Goal: Obtain resource: Obtain resource

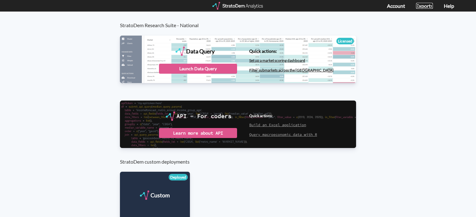
click at [425, 7] on link "Exports" at bounding box center [424, 6] width 17 height 6
click at [200, 69] on div "Launch Data Query" at bounding box center [198, 69] width 78 height 10
click at [217, 69] on div "Launch Data Query" at bounding box center [198, 69] width 78 height 10
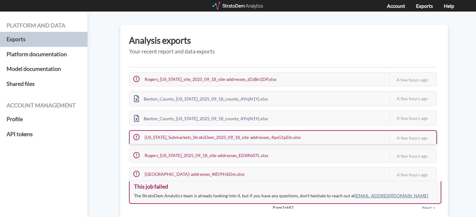
scroll to position [38, 0]
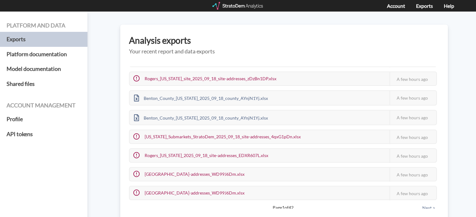
click at [426, 205] on button "Next >" at bounding box center [428, 207] width 17 height 7
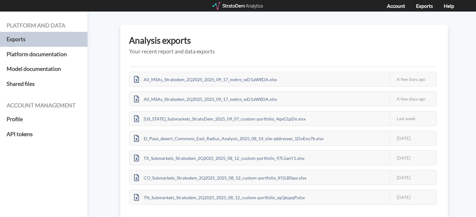
scroll to position [44, 0]
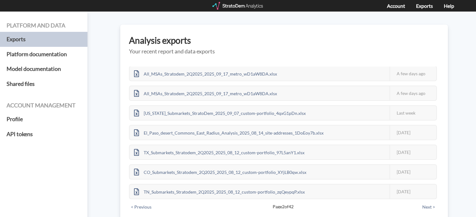
click at [142, 205] on button "< Previous" at bounding box center [141, 207] width 24 height 7
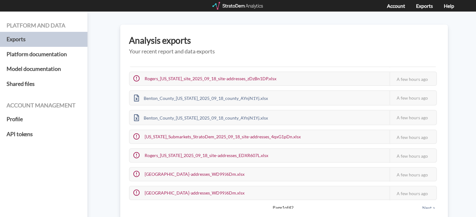
scroll to position [39, 0]
click at [426, 205] on button "Next >" at bounding box center [428, 207] width 17 height 7
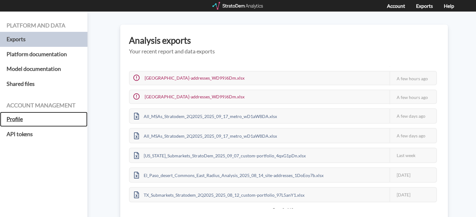
click at [14, 119] on h5 "Profile" at bounding box center [43, 119] width 87 height 15
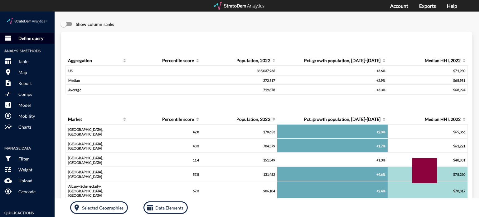
click p "Define query"
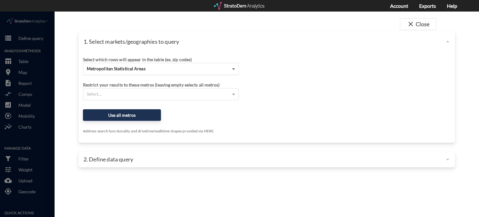
click span
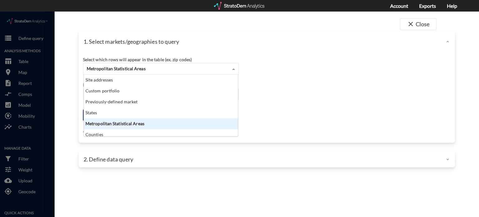
scroll to position [57, 151]
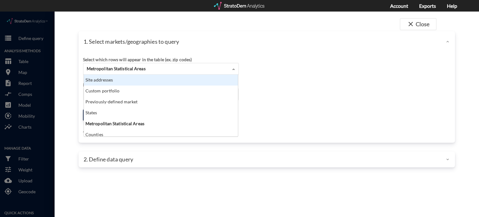
click div "Site addresses"
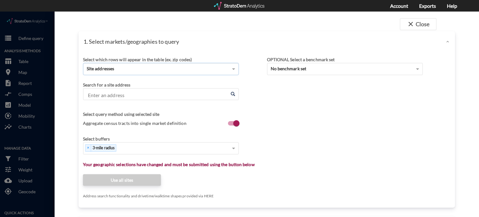
click input "Enter an address"
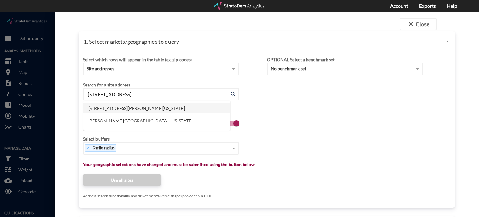
click li "2801 N Zaragoza Rd, El Paso, Texas"
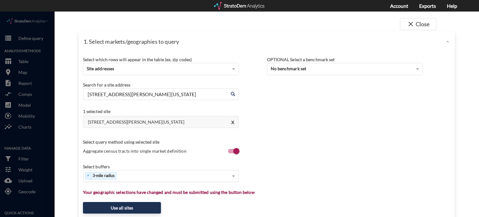
type input "2801 N Zaragoza Rd, El Paso, Texas"
click div "× 3-mile radius"
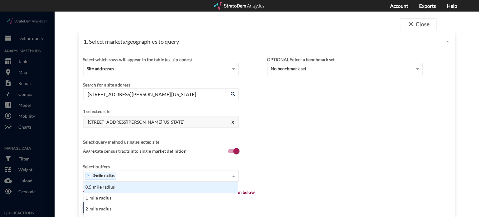
type input "5"
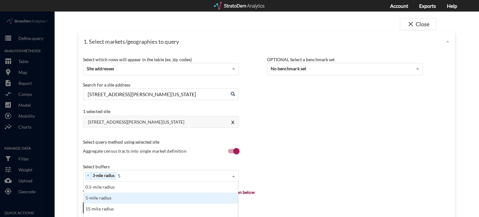
scroll to position [104, 0]
click div "5-mile radius"
type input "10"
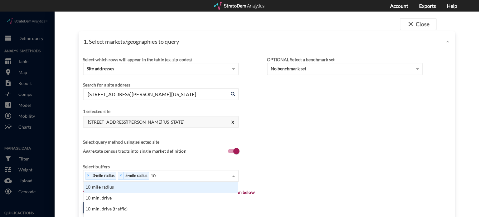
scroll to position [208, 0]
click div "10-mile radius"
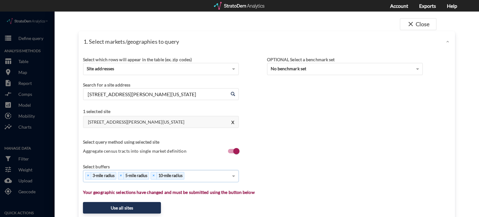
type input "5"
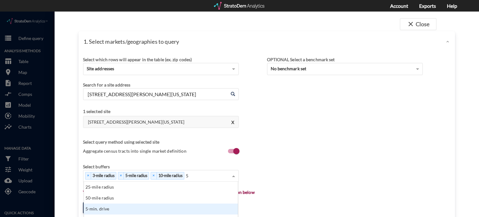
scroll to position [303, 0]
click div "5-min. drive"
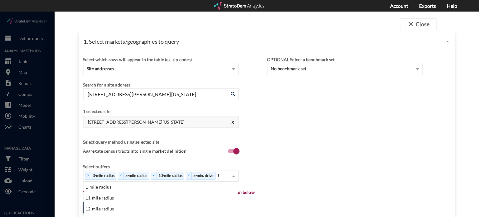
scroll to position [57, 151]
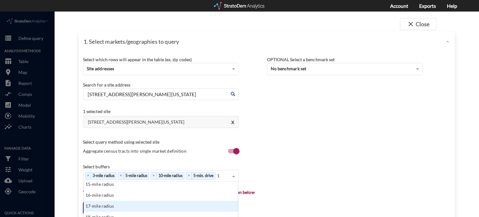
type input "10"
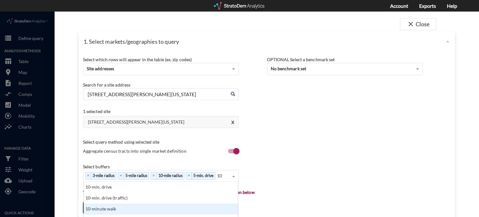
scroll to position [50, 151]
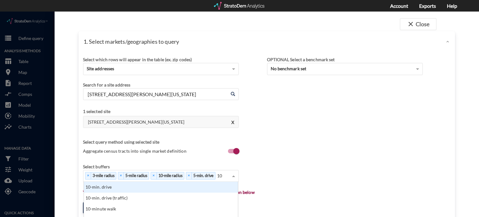
click div "10-min. drive"
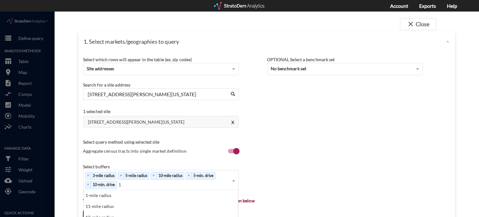
scroll to position [57, 151]
type input "15"
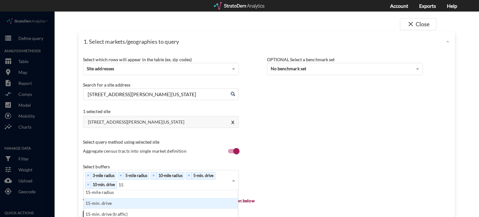
scroll to position [0, 0]
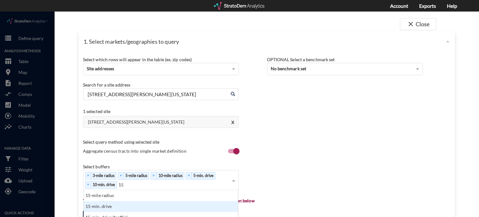
click div "15-min. drive"
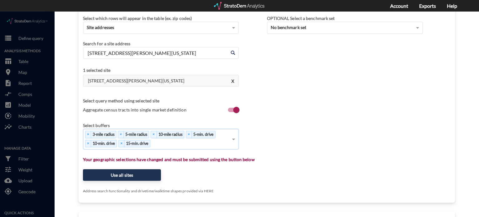
scroll to position [42, 0]
click button "Use all sites"
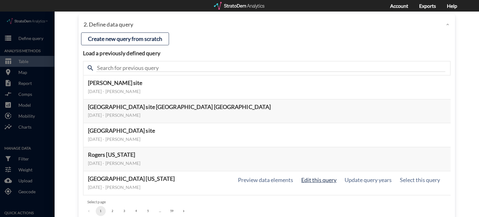
click button "Edit this query"
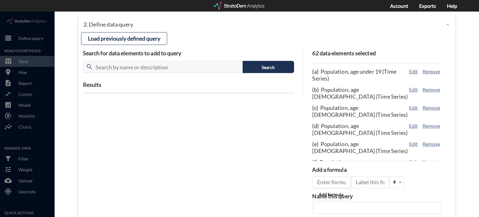
click input "text"
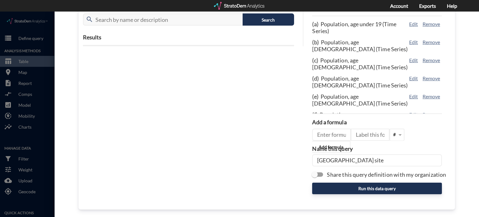
scroll to position [90, 0]
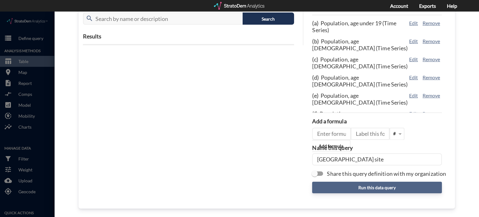
type input "El Paso East site"
click button "Run this data query"
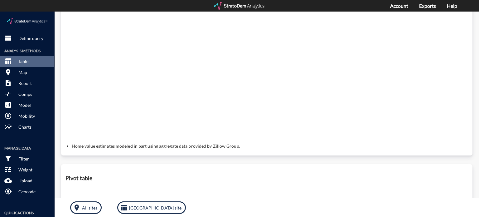
scroll to position [0, 0]
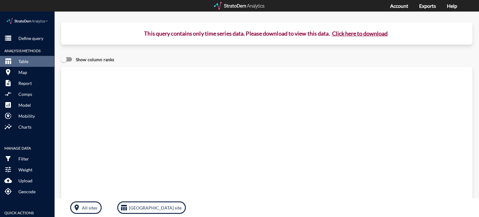
click button "Click here to download"
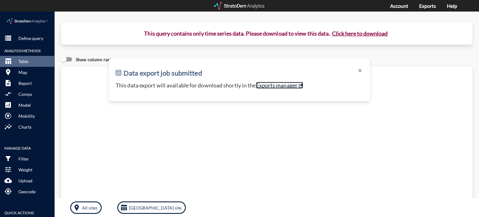
click link "Exports manager"
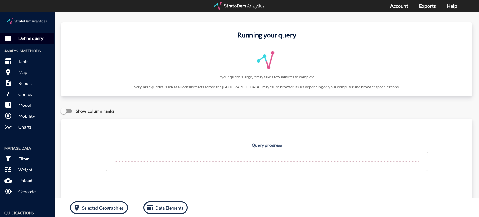
click p "Define query"
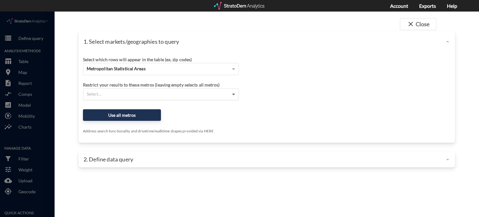
click span
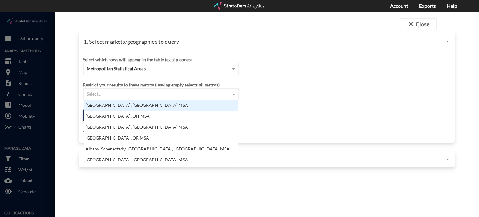
scroll to position [57, 151]
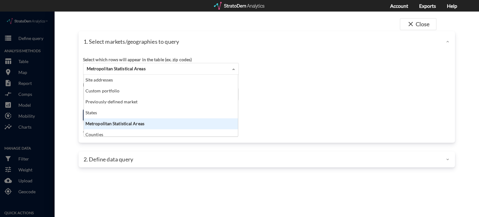
click span
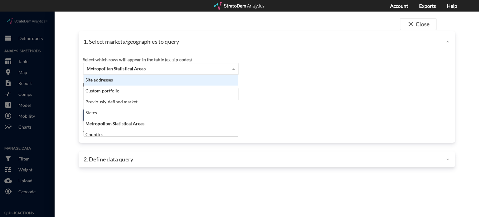
click div "Site addresses"
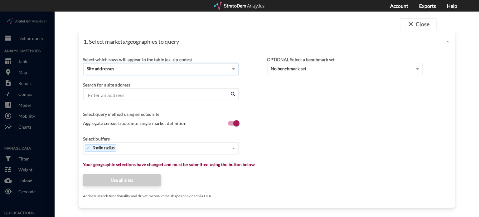
click input "Enter an address"
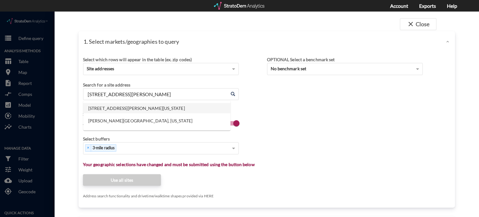
click li "2801 N Zaragoza Rd, El Paso, Texas"
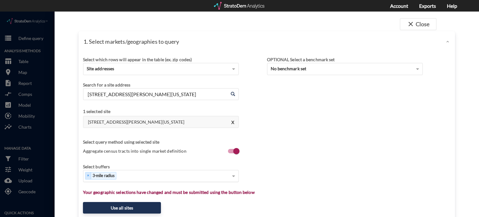
type input "2801 N Zaragoza Rd, El Paso, Texas"
type input "5"
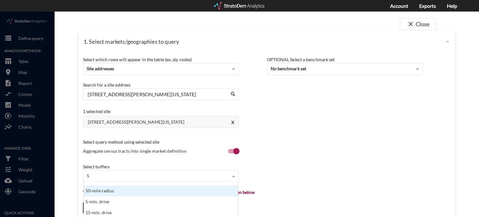
scroll to position [130, 0]
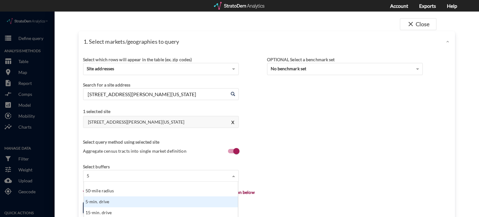
click div "5-min. drive"
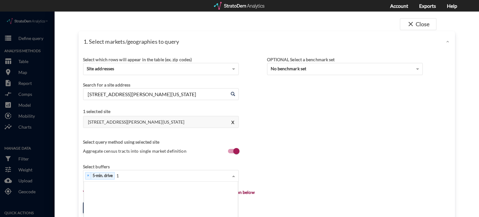
scroll to position [57, 151]
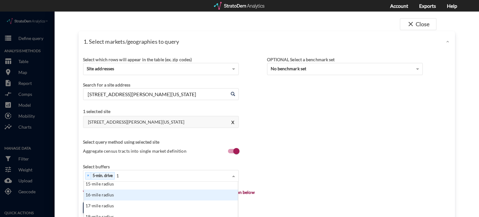
type input "10"
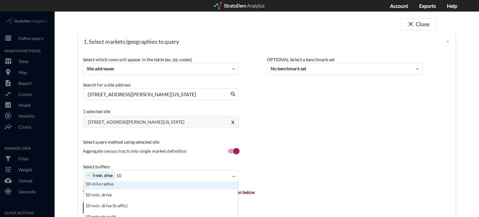
scroll to position [0, 0]
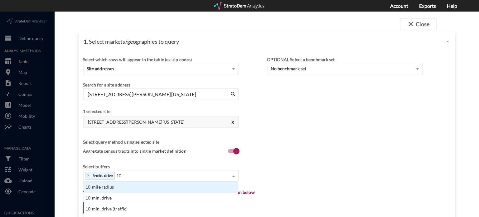
click div "10-min. drive"
click div "Select which rows will appear in the table (ex. zip codes) Site addresses Selec…"
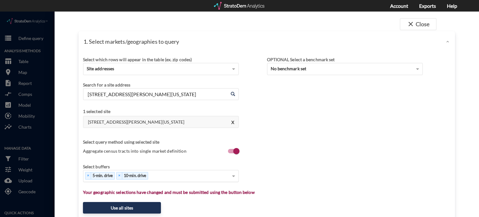
click div "× 5-min. drive × 10-min. drive"
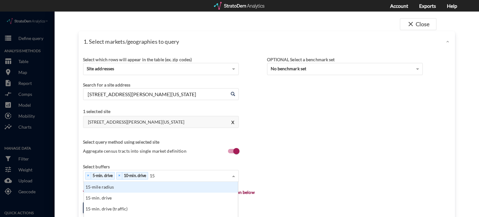
scroll to position [286, 0]
type input "1"
type input "20"
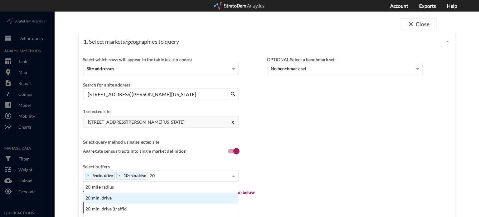
click div "20-min. drive"
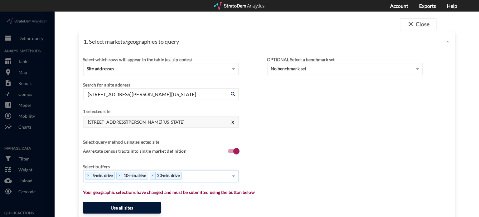
click button "Use all sites"
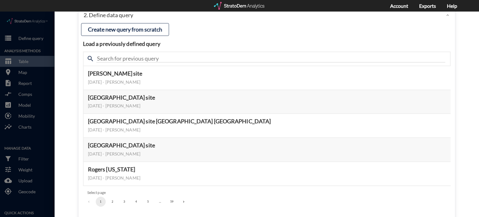
scroll to position [53, 0]
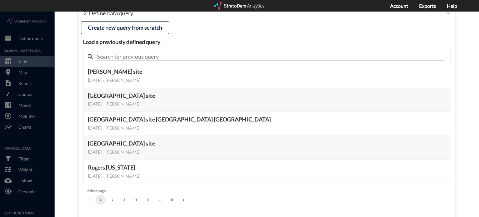
click button "2"
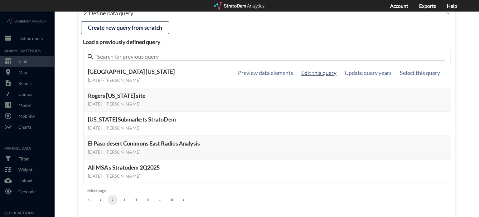
click button "Edit this query"
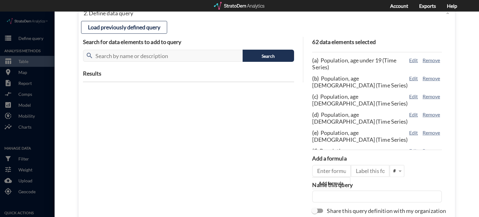
click input "text"
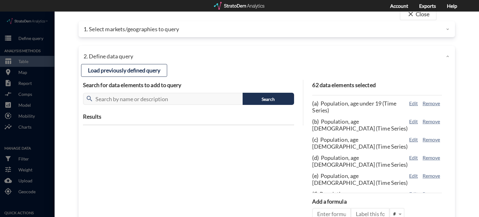
scroll to position [0, 0]
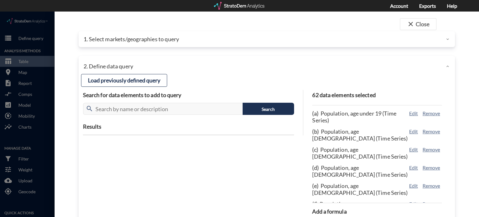
type input "East El Paso site Sept 2025"
drag, startPoint x: 439, startPoint y: 98, endPoint x: 437, endPoint y: 104, distance: 6.1
click div "62 data elements selected (a) Population, age under 19 (Time Series) Edit Remov…"
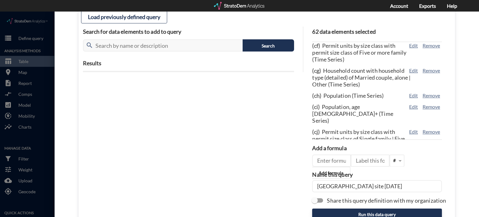
scroll to position [90, 0]
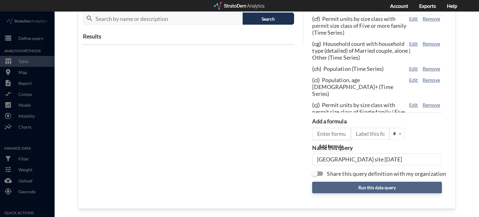
click button "Run this data query"
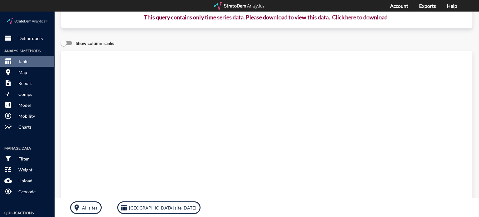
scroll to position [0, 0]
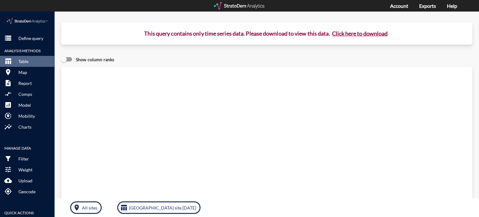
click button "Click here to download"
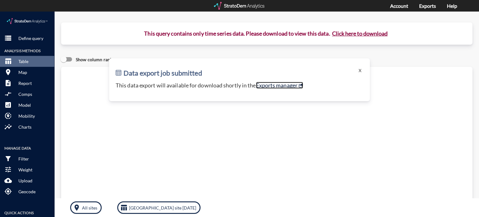
click link "Exports manager"
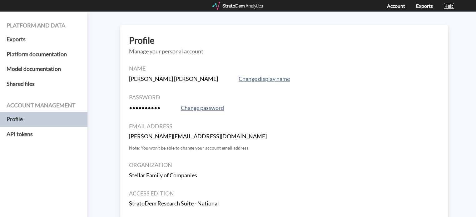
click at [449, 6] on link "Help" at bounding box center [449, 6] width 10 height 6
